Goal: Information Seeking & Learning: Learn about a topic

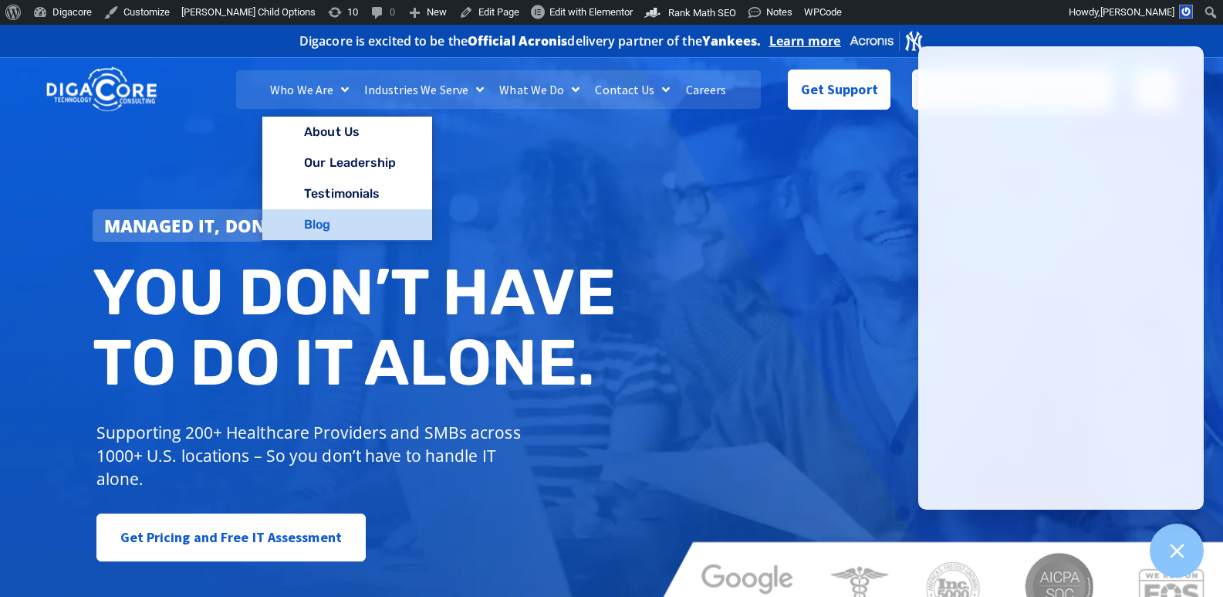
click at [333, 228] on link "Blog" at bounding box center [346, 224] width 169 height 31
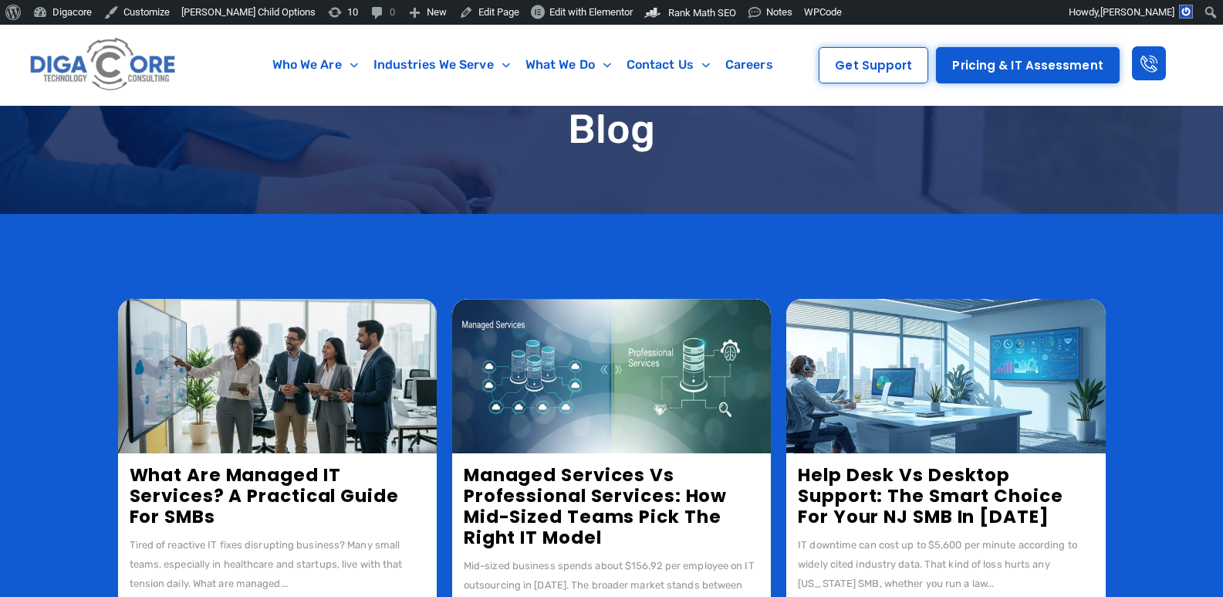
scroll to position [232, 0]
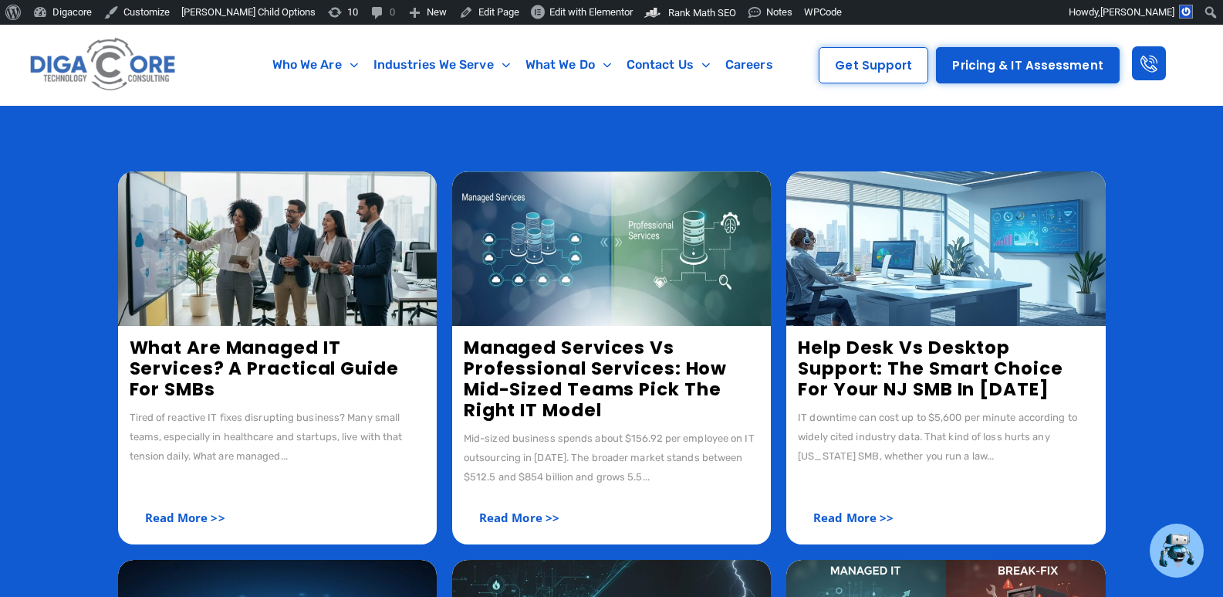
click at [225, 362] on link "What Are Managed IT Services? A Practical Guide for SMBs" at bounding box center [264, 368] width 269 height 66
